Goal: Task Accomplishment & Management: Manage account settings

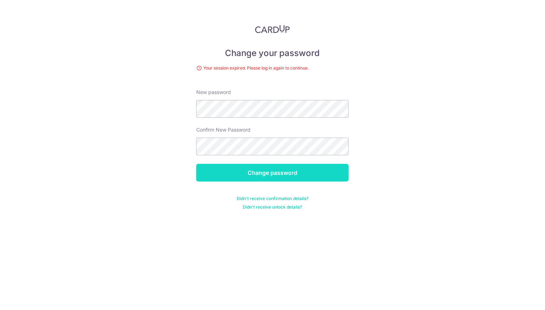
click at [260, 177] on input "Change password" at bounding box center [272, 173] width 153 height 18
